Goal: Information Seeking & Learning: Learn about a topic

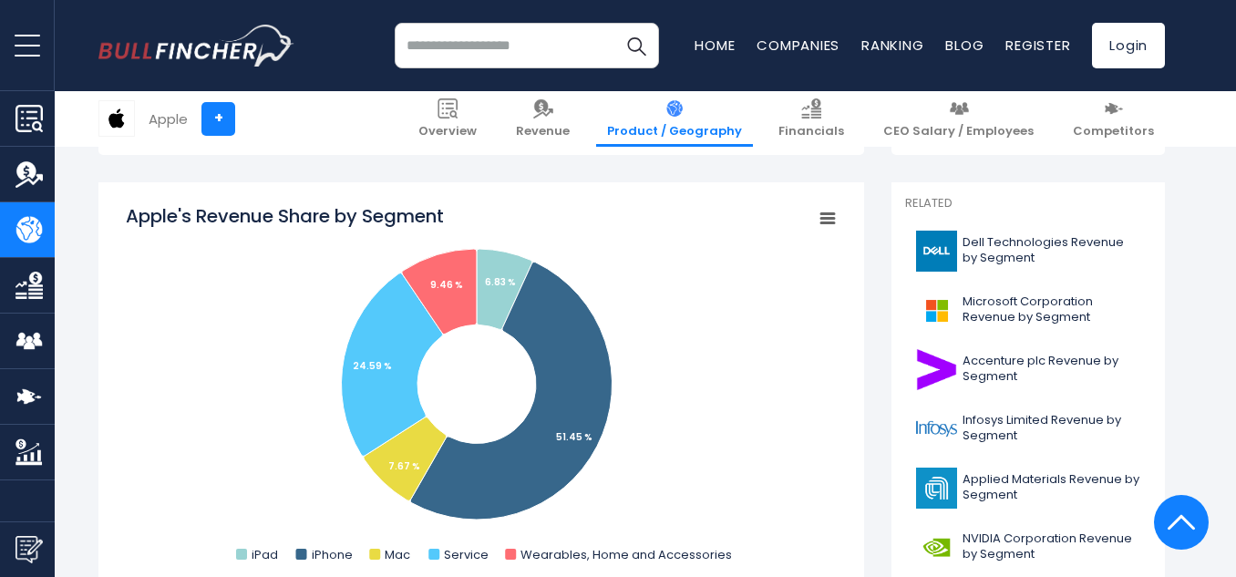
drag, startPoint x: 670, startPoint y: 334, endPoint x: 623, endPoint y: 517, distance: 189.0
click at [623, 517] on rect "Apple's Revenue Share by Segment" at bounding box center [481, 385] width 711 height 365
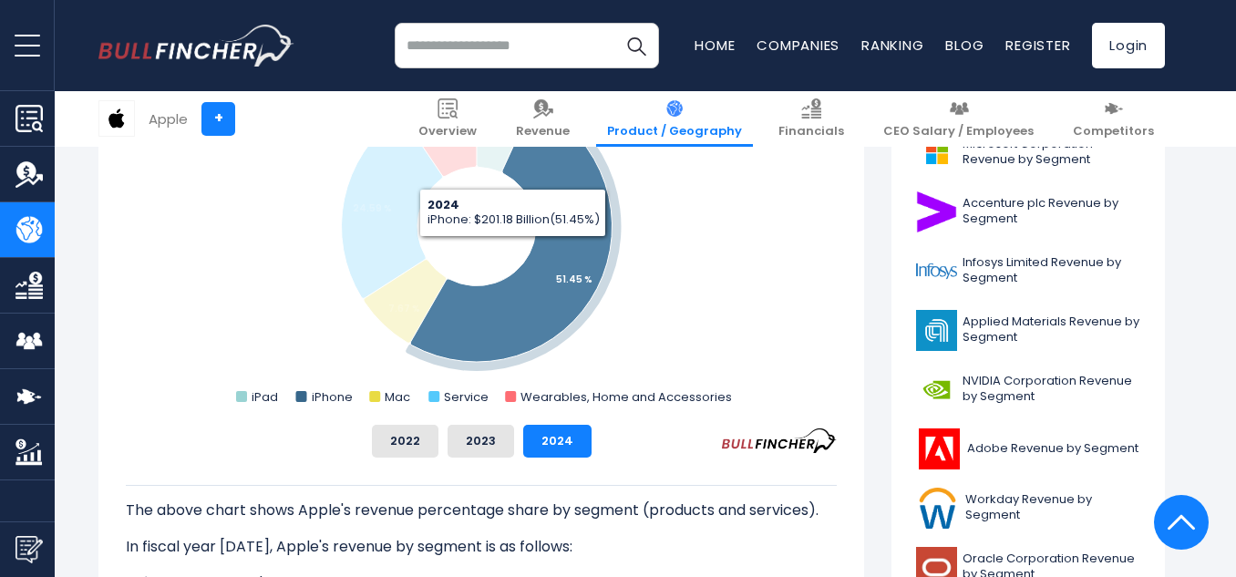
scroll to position [638, 0]
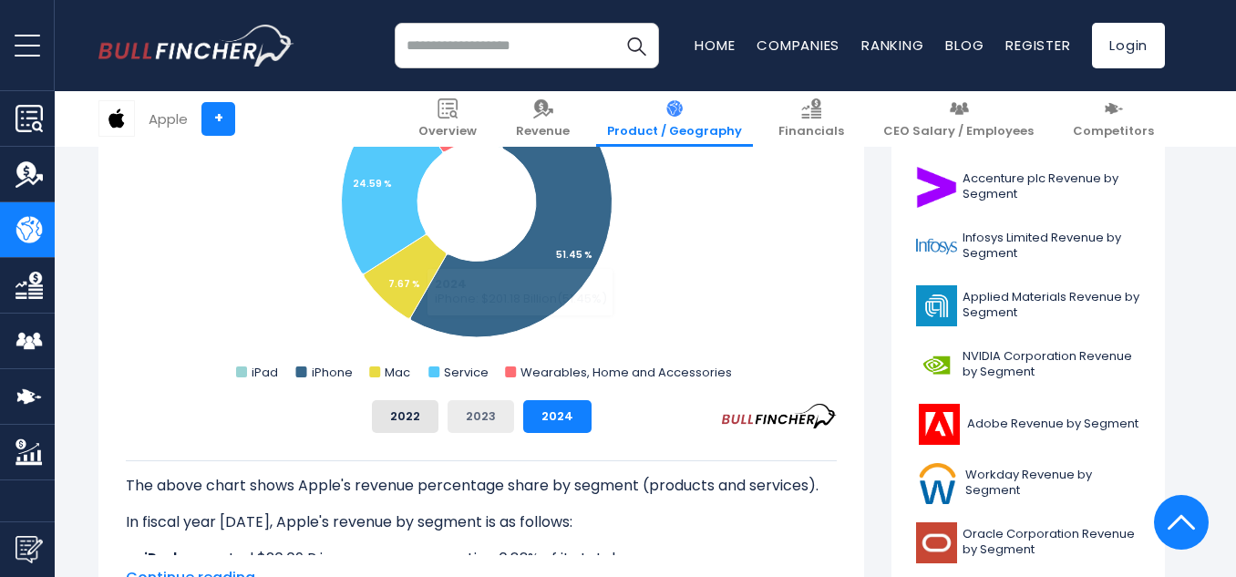
click at [482, 410] on button "2023" at bounding box center [480, 416] width 67 height 33
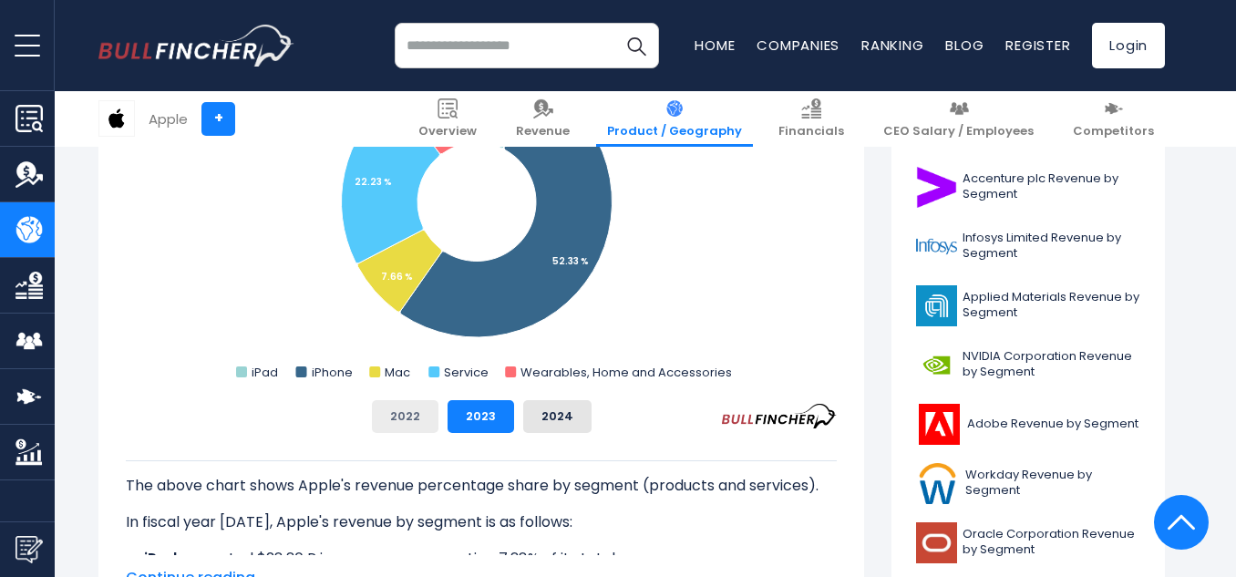
click at [427, 414] on button "2022" at bounding box center [405, 416] width 67 height 33
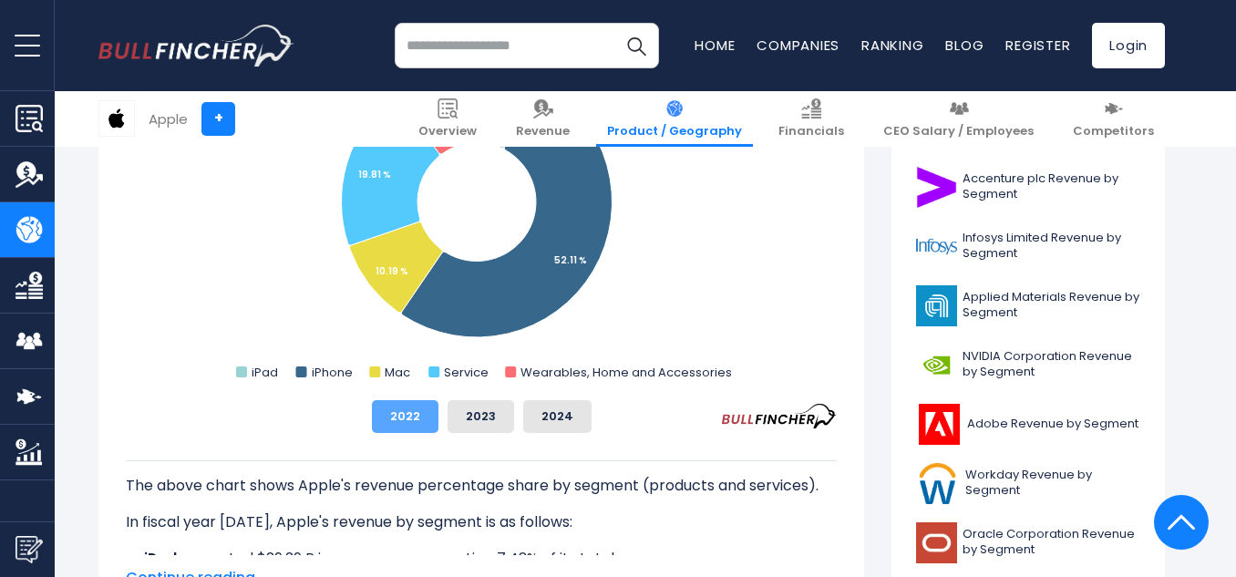
scroll to position [547, 0]
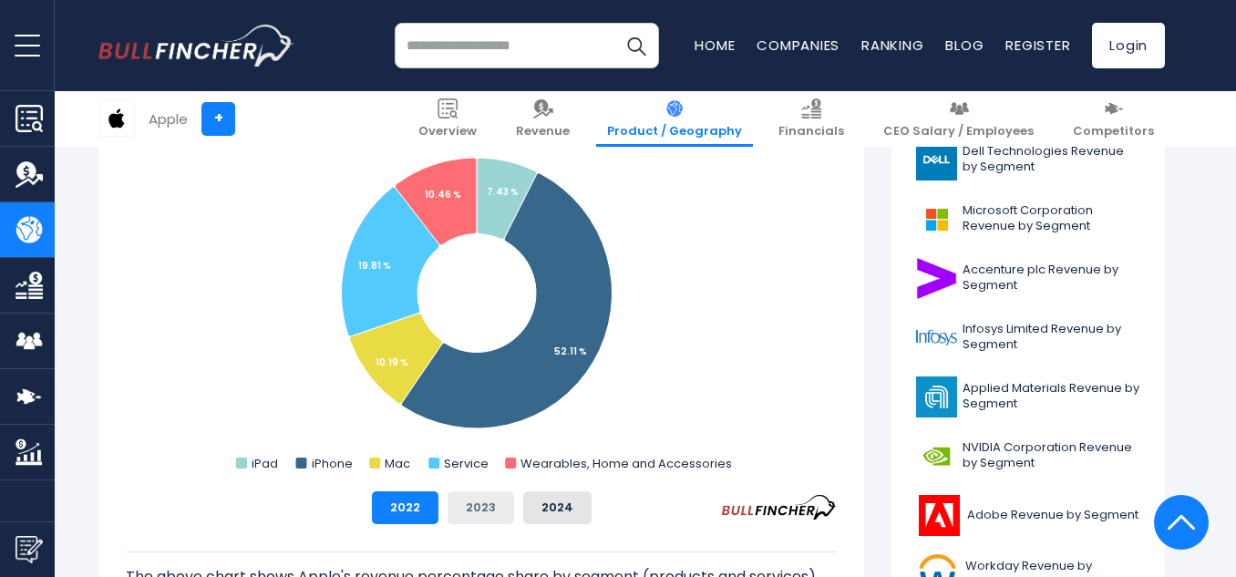
click at [469, 512] on button "2023" at bounding box center [480, 507] width 67 height 33
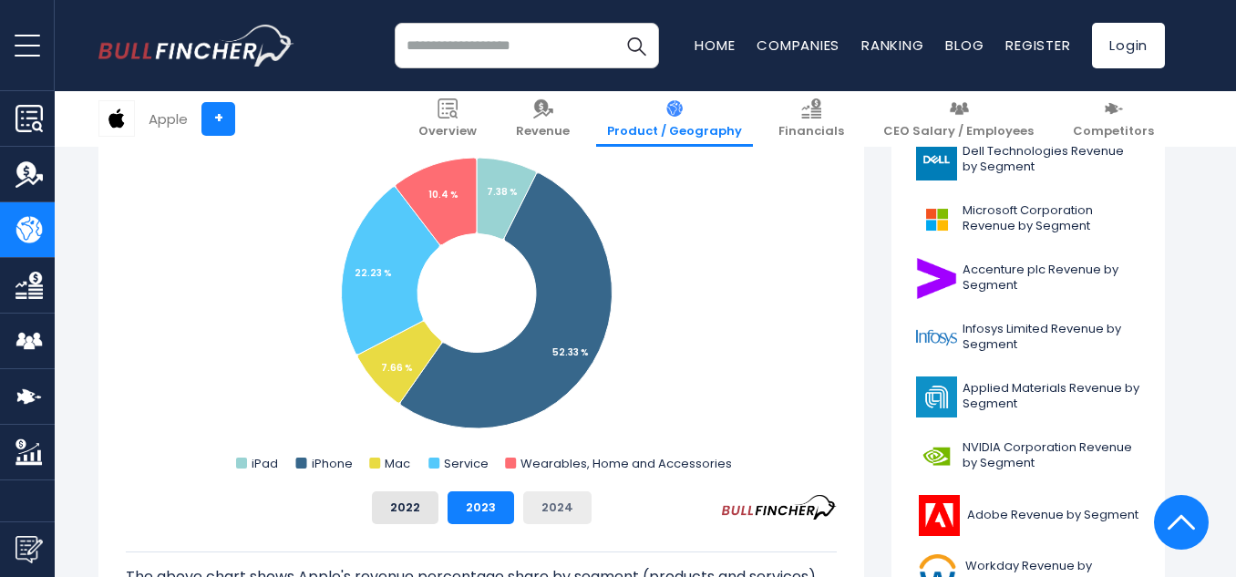
click at [550, 501] on button "2024" at bounding box center [557, 507] width 68 height 33
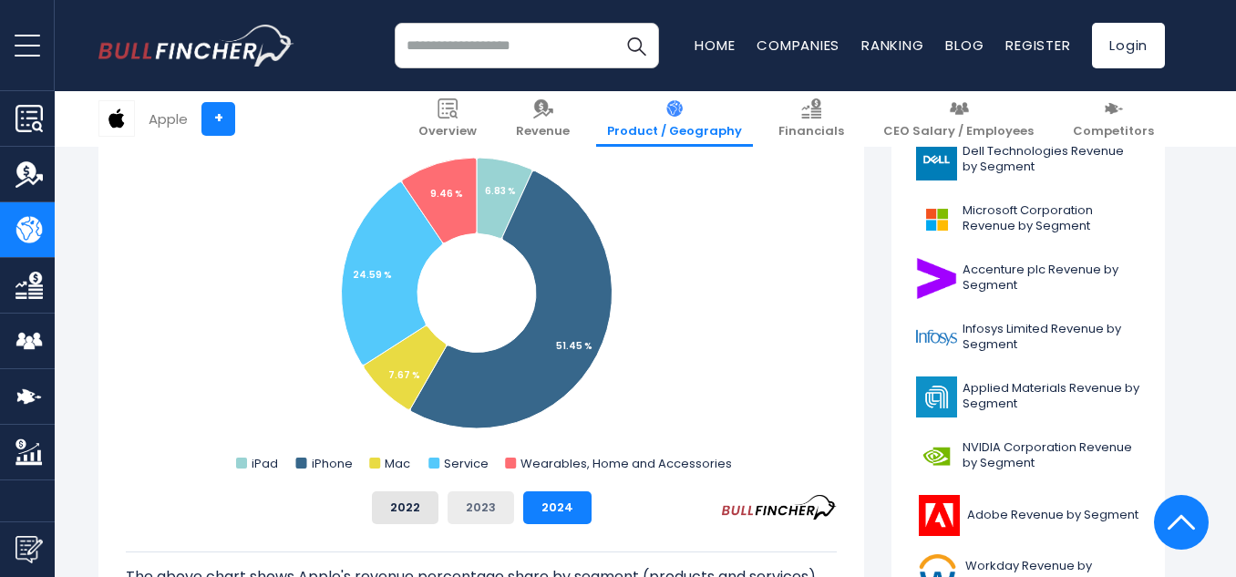
drag, startPoint x: 485, startPoint y: 522, endPoint x: 460, endPoint y: 502, distance: 31.7
click at [484, 522] on button "2023" at bounding box center [480, 507] width 67 height 33
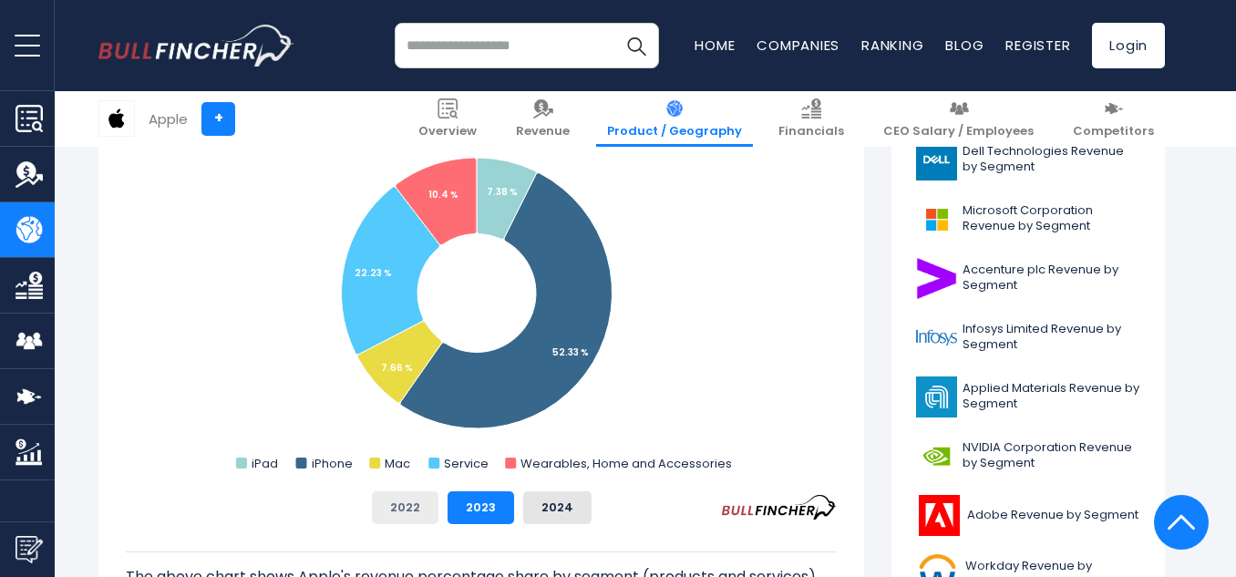
click at [428, 506] on button "2022" at bounding box center [405, 507] width 67 height 33
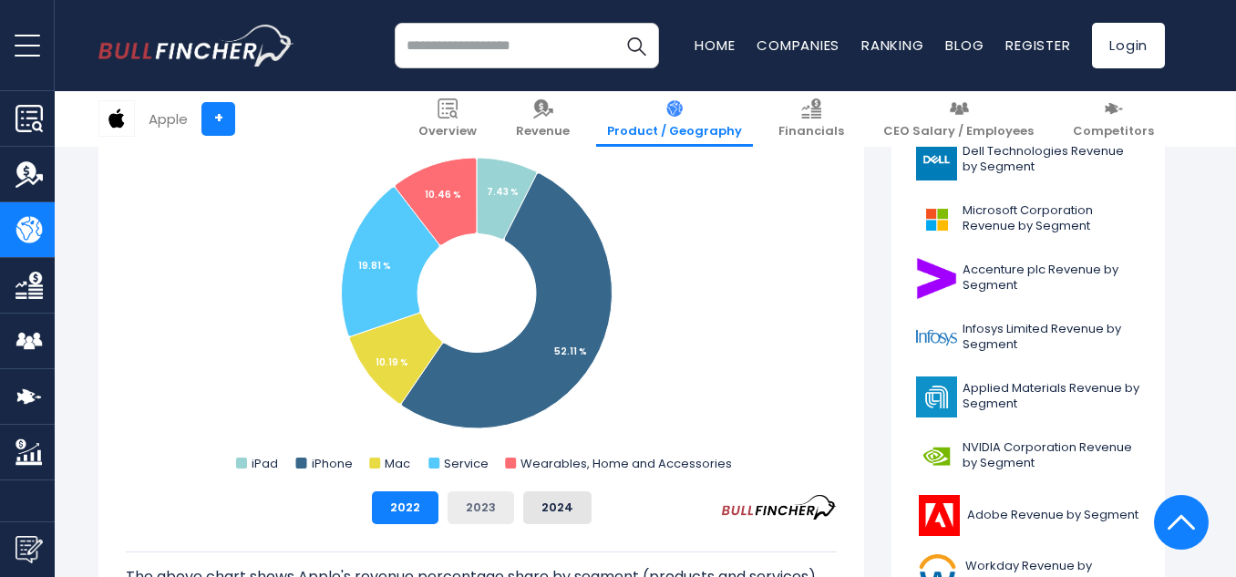
click at [474, 518] on button "2023" at bounding box center [480, 507] width 67 height 33
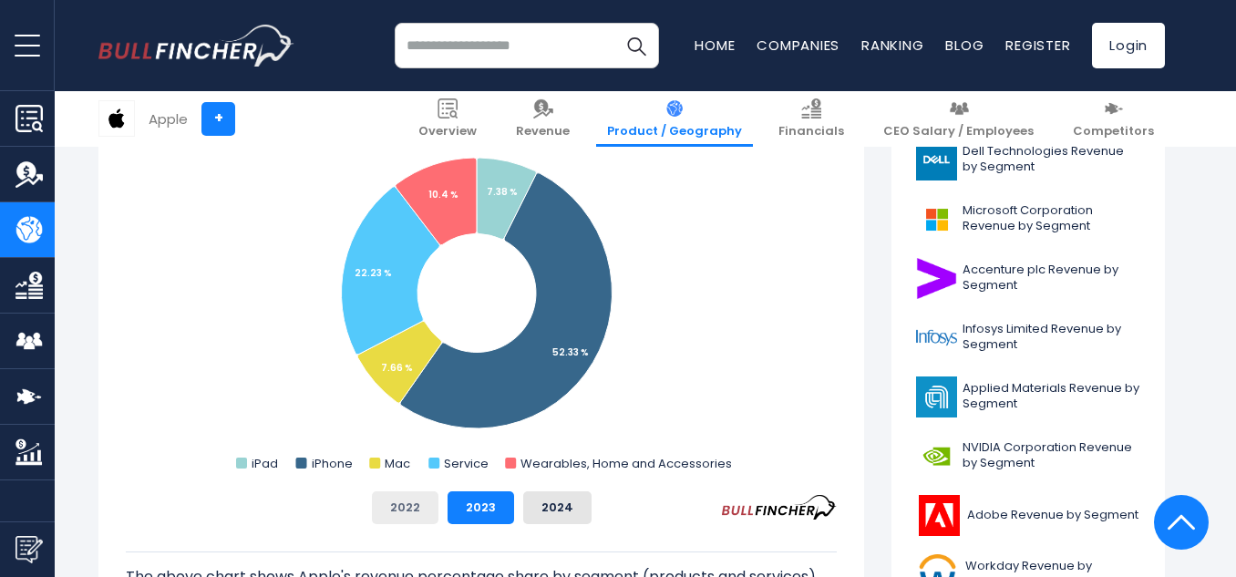
click at [422, 511] on button "2022" at bounding box center [405, 507] width 67 height 33
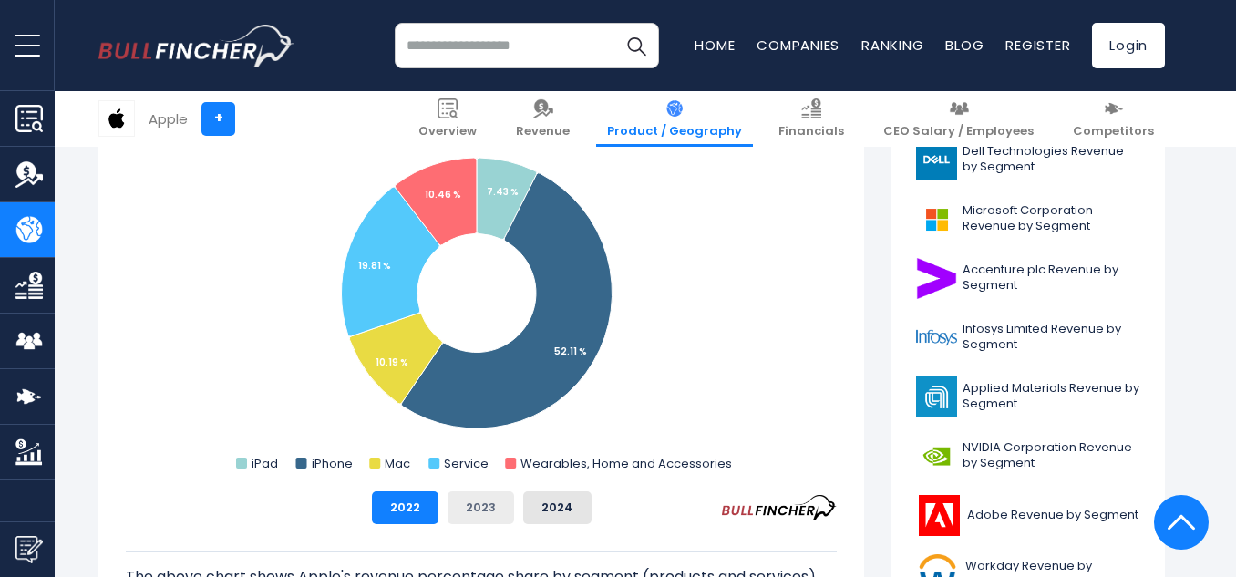
click at [450, 497] on button "2023" at bounding box center [480, 507] width 67 height 33
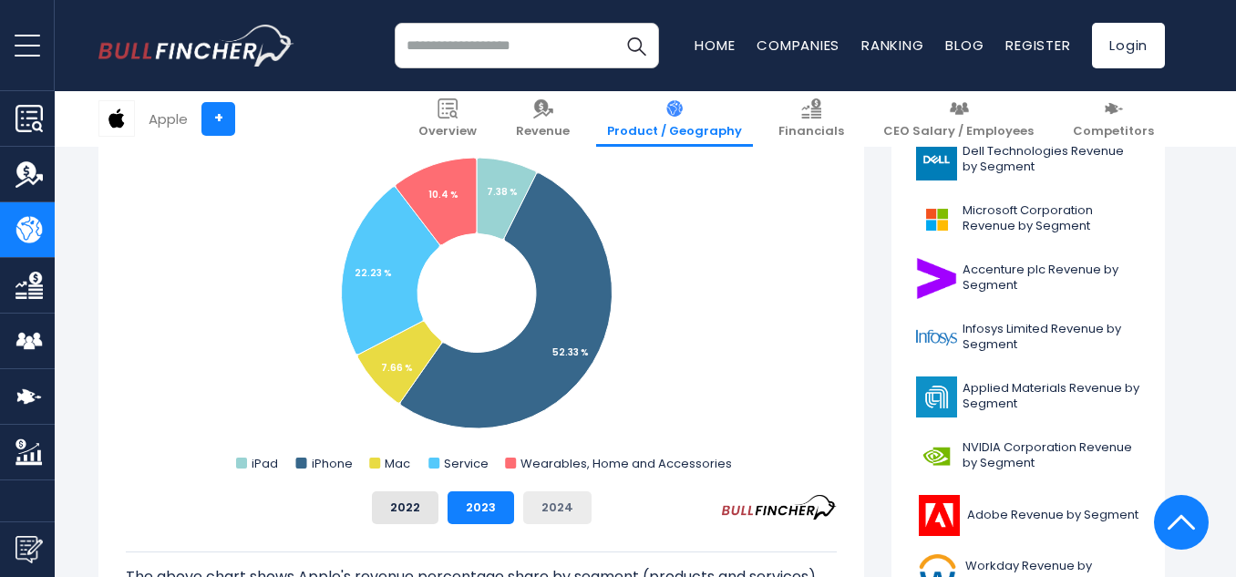
click at [554, 499] on button "2024" at bounding box center [557, 507] width 68 height 33
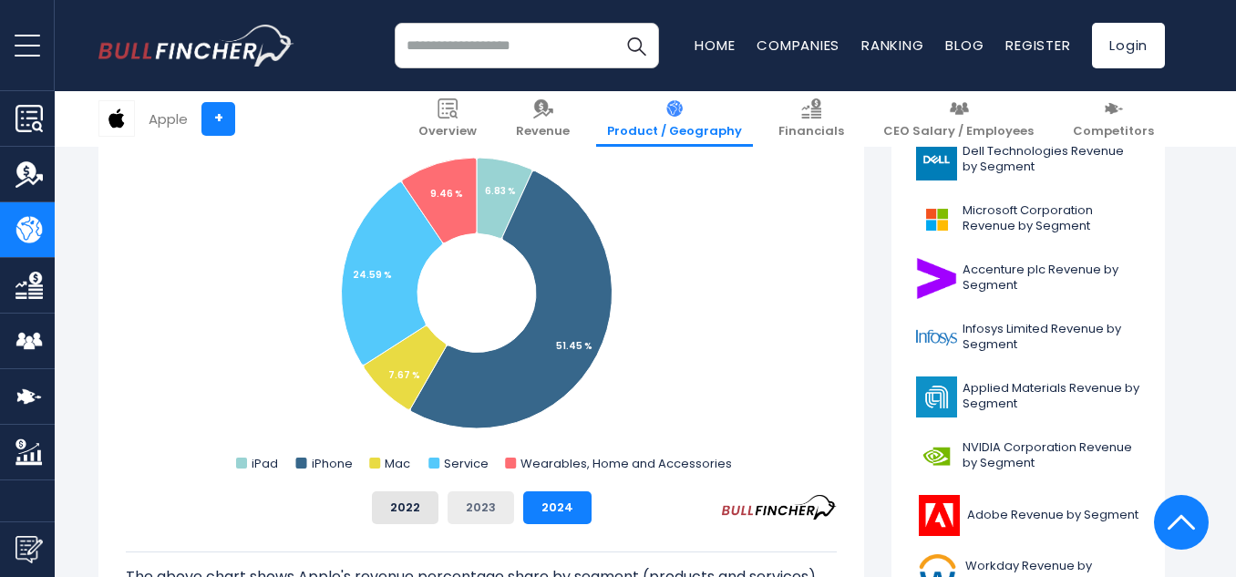
click at [478, 514] on button "2023" at bounding box center [480, 507] width 67 height 33
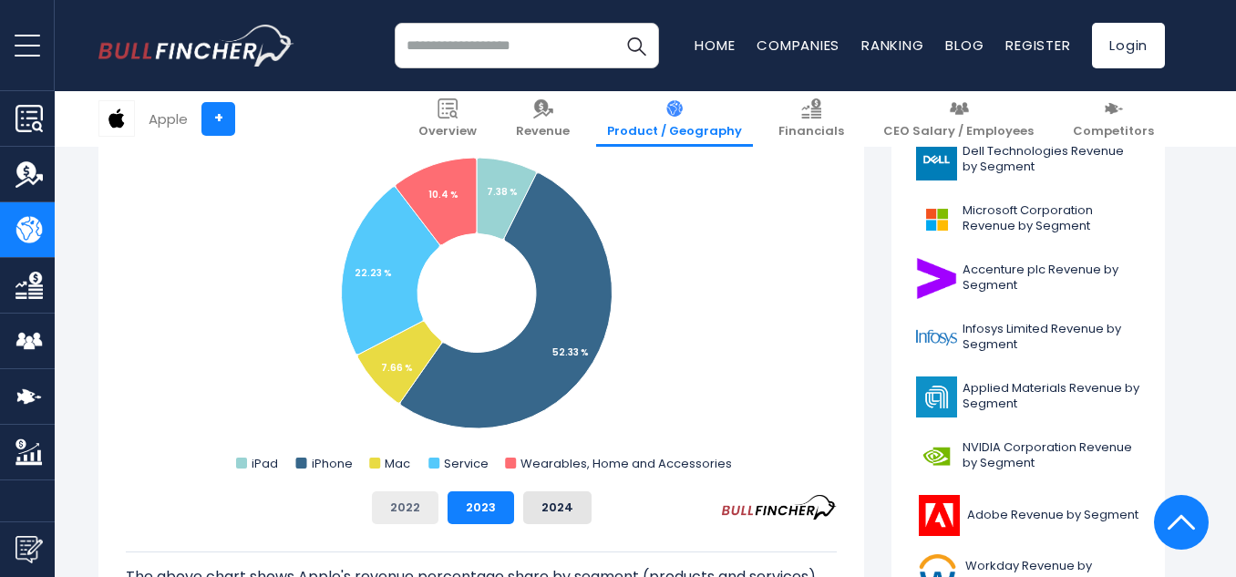
click at [418, 514] on button "2022" at bounding box center [405, 507] width 67 height 33
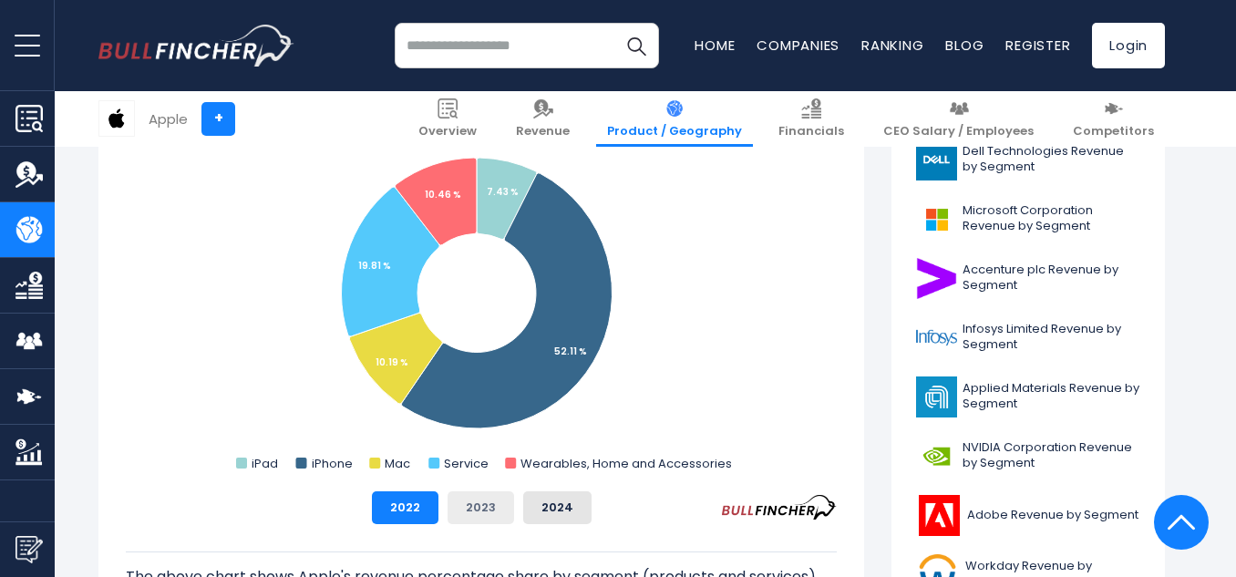
click at [480, 523] on button "2023" at bounding box center [480, 507] width 67 height 33
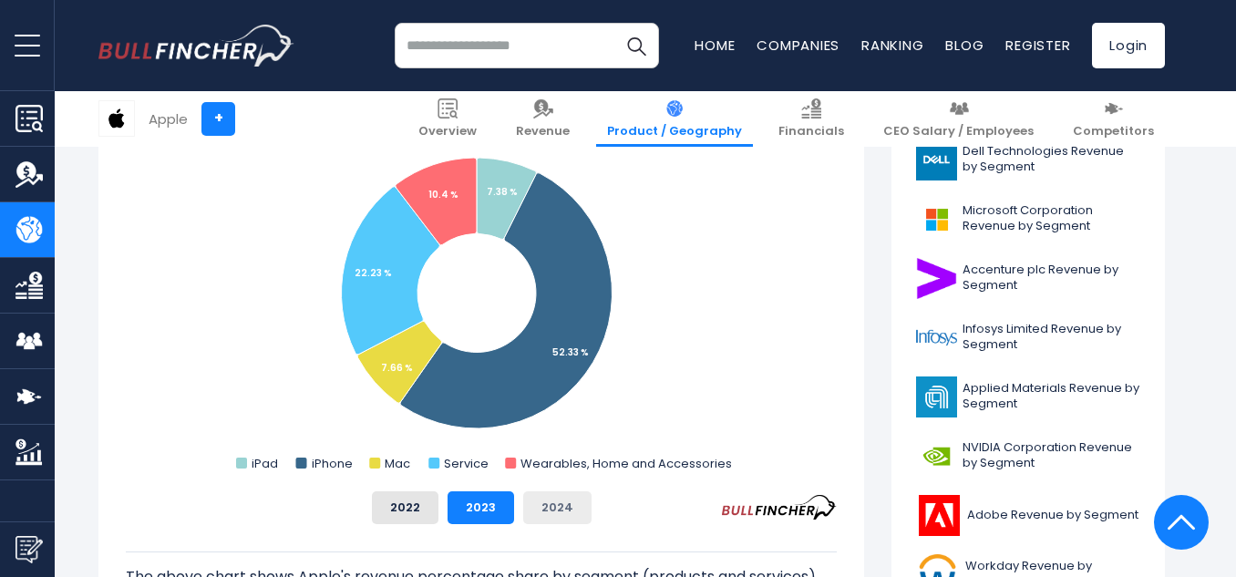
click at [547, 509] on button "2024" at bounding box center [557, 507] width 68 height 33
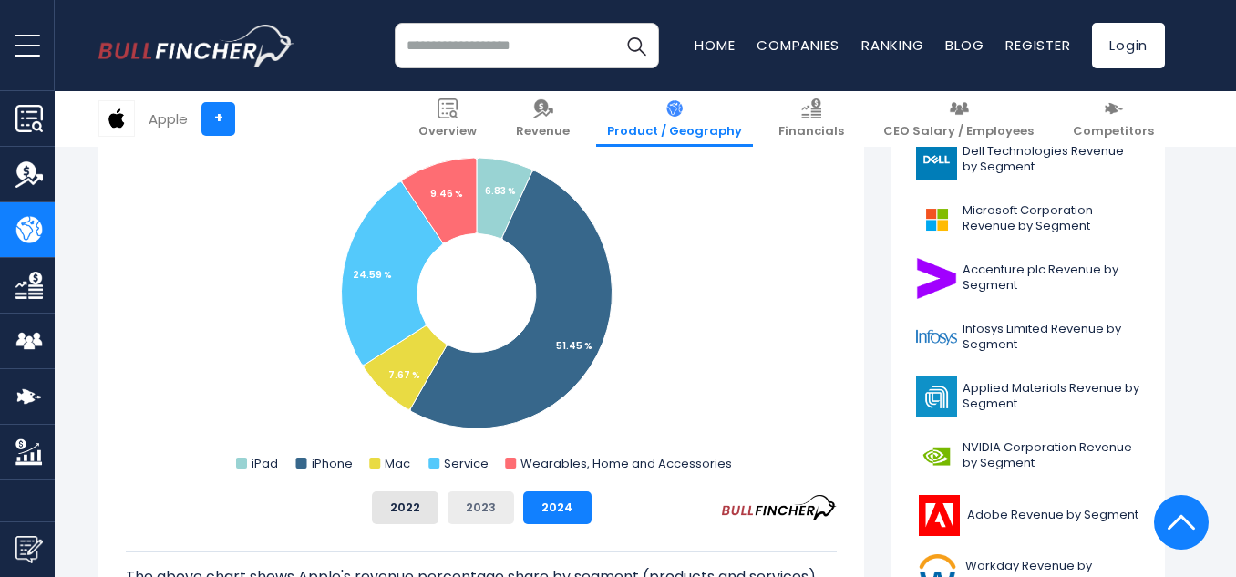
click at [497, 511] on button "2023" at bounding box center [480, 507] width 67 height 33
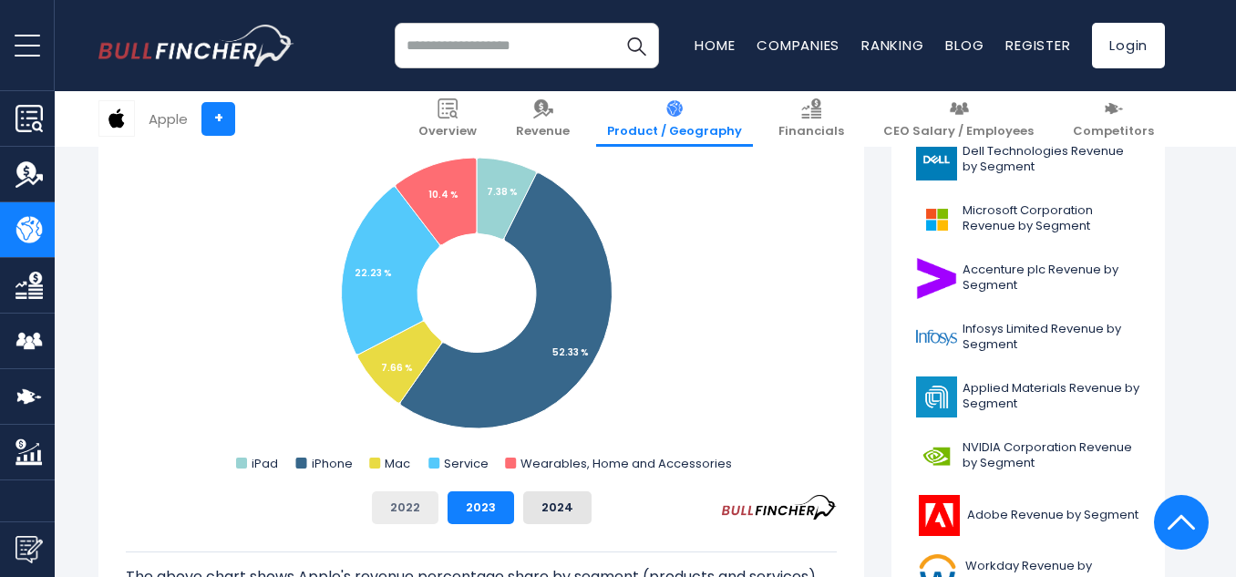
click at [415, 512] on button "2022" at bounding box center [405, 507] width 67 height 33
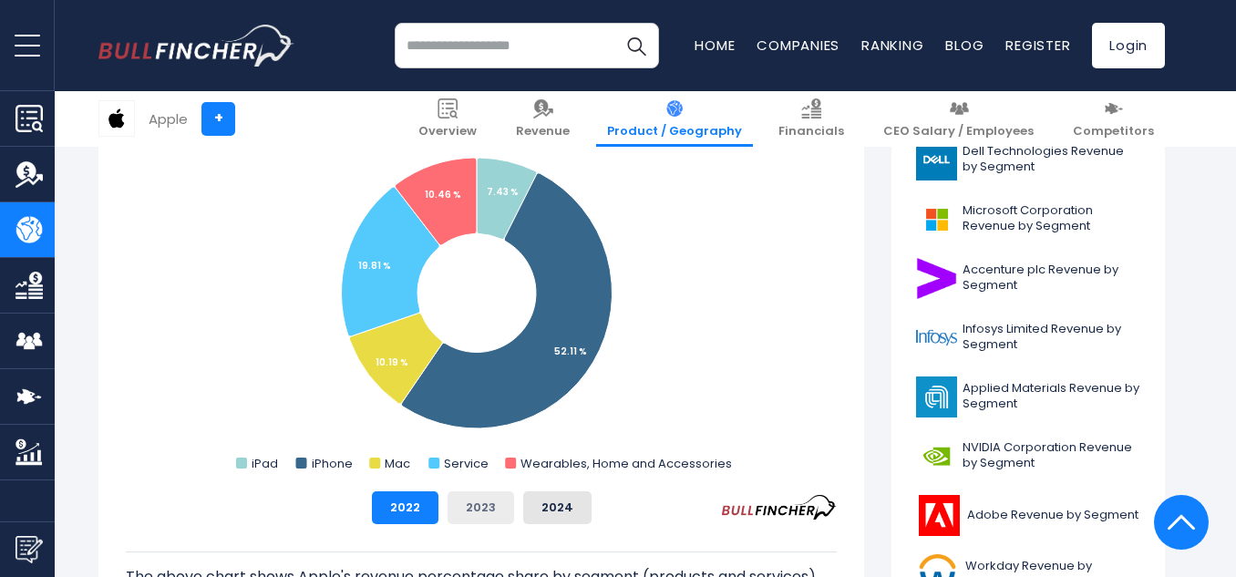
click at [469, 505] on button "2023" at bounding box center [480, 507] width 67 height 33
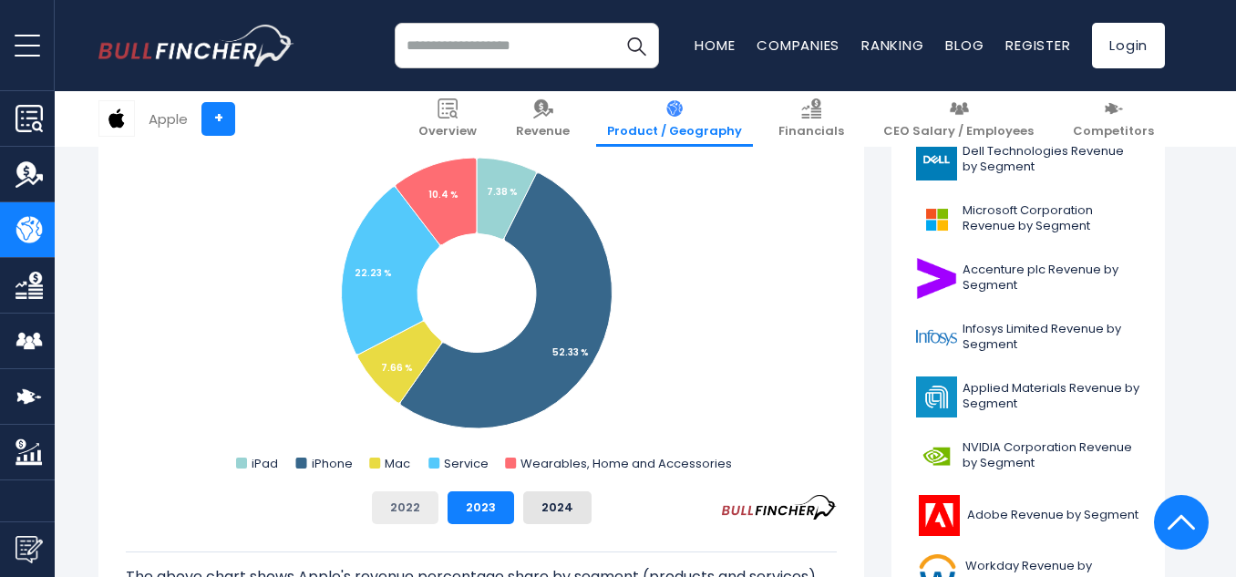
click at [410, 510] on button "2022" at bounding box center [405, 507] width 67 height 33
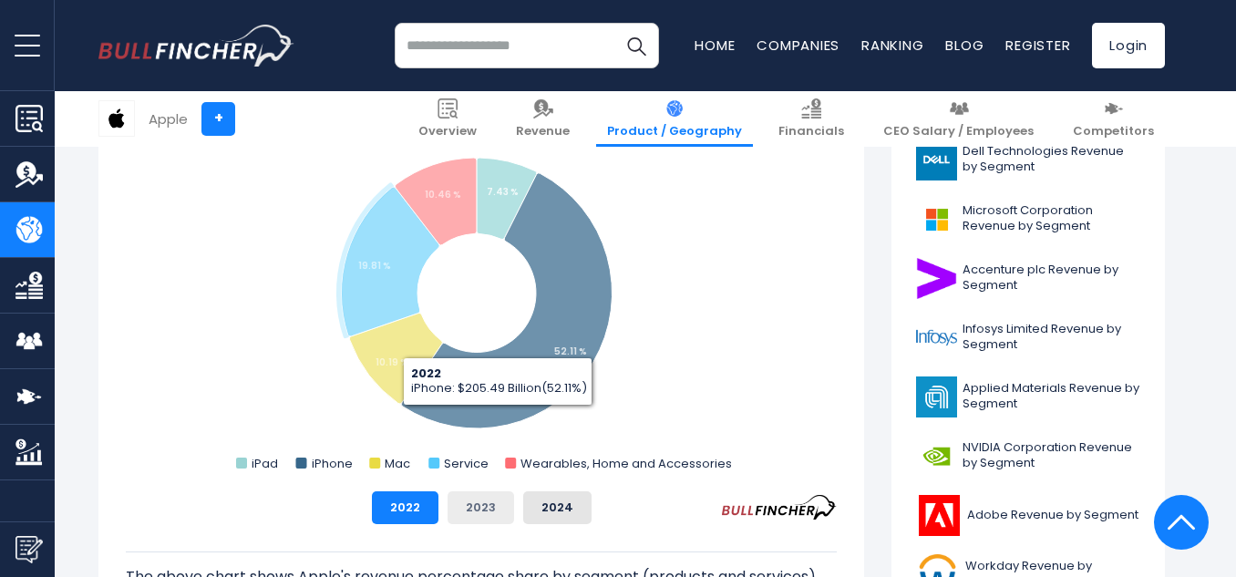
click at [471, 508] on button "2023" at bounding box center [480, 507] width 67 height 33
